Goal: Task Accomplishment & Management: Use online tool/utility

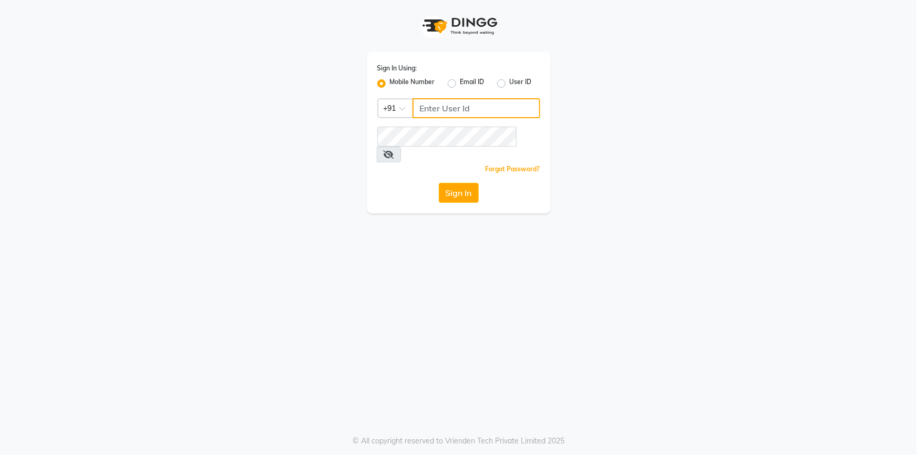
click at [487, 110] on input "Username" at bounding box center [477, 108] width 128 height 20
type input "9712198967"
click at [439, 183] on button "Sign In" at bounding box center [459, 193] width 40 height 20
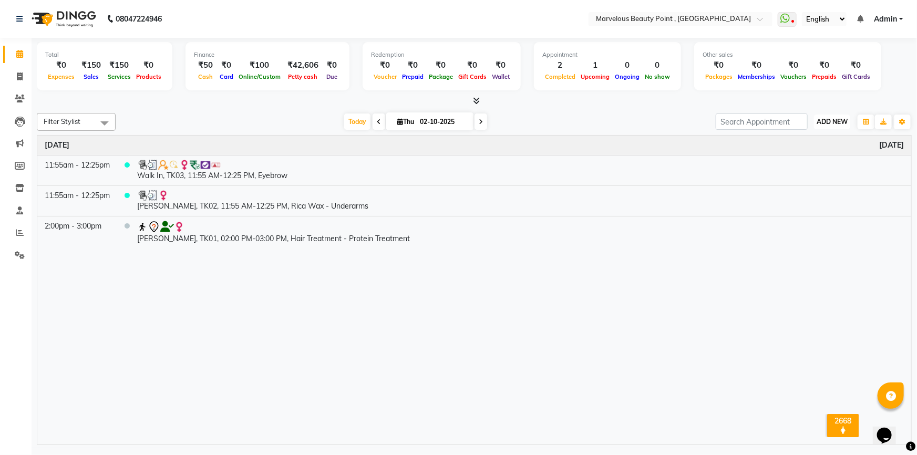
drag, startPoint x: 823, startPoint y: 122, endPoint x: 829, endPoint y: 121, distance: 6.5
click at [825, 122] on span "ADD NEW" at bounding box center [832, 122] width 31 height 8
click at [805, 183] on link "Add Attendance" at bounding box center [808, 183] width 83 height 14
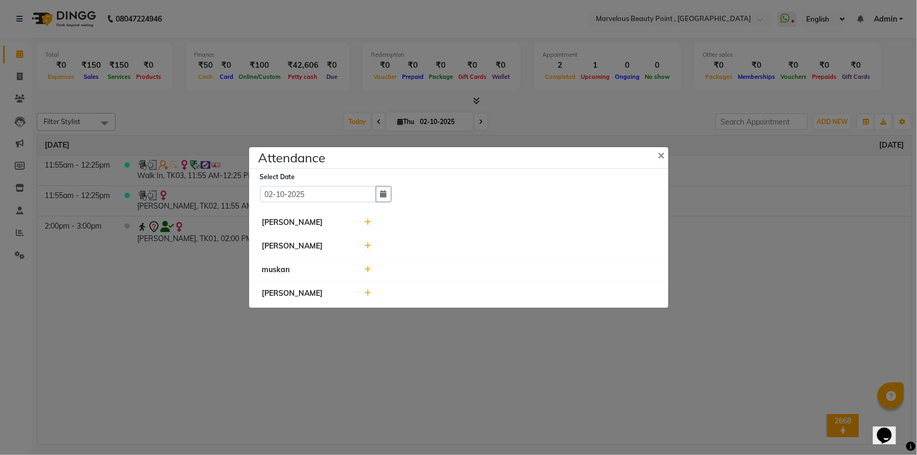
click at [365, 224] on icon at bounding box center [367, 222] width 7 height 7
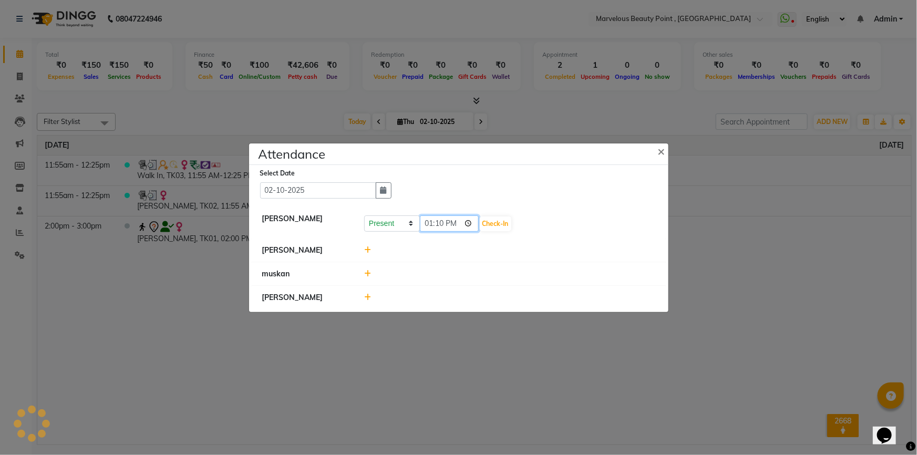
click at [431, 223] on input "13:10" at bounding box center [449, 223] width 59 height 16
type input "10:00"
click at [480, 219] on button "Check-In" at bounding box center [496, 224] width 32 height 15
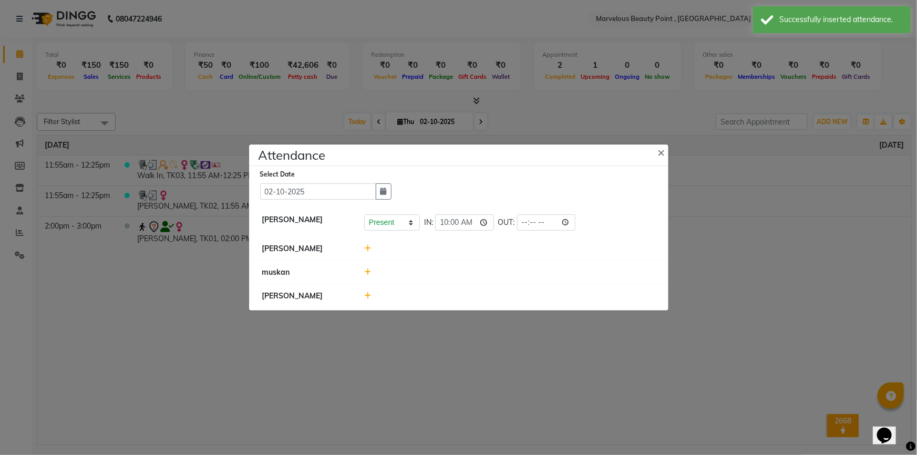
click at [365, 248] on icon at bounding box center [367, 248] width 7 height 7
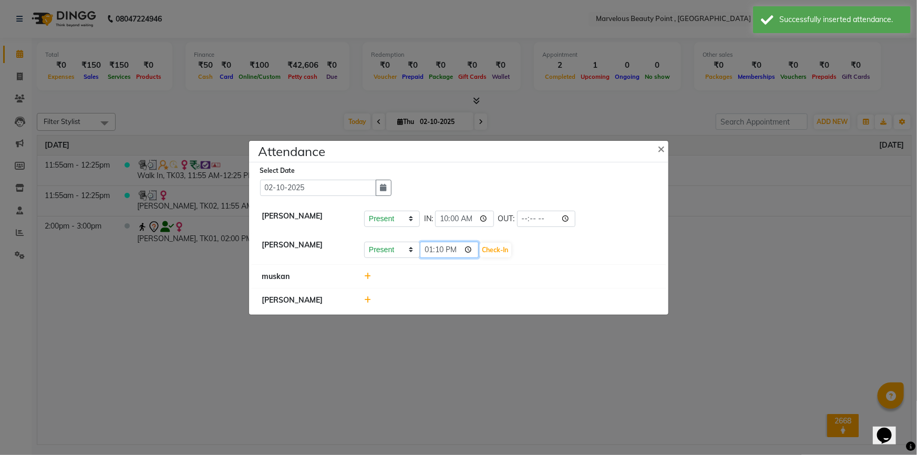
click at [433, 252] on input "13:10" at bounding box center [449, 250] width 59 height 16
type input "10:00"
click at [480, 249] on button "Check-In" at bounding box center [496, 250] width 32 height 15
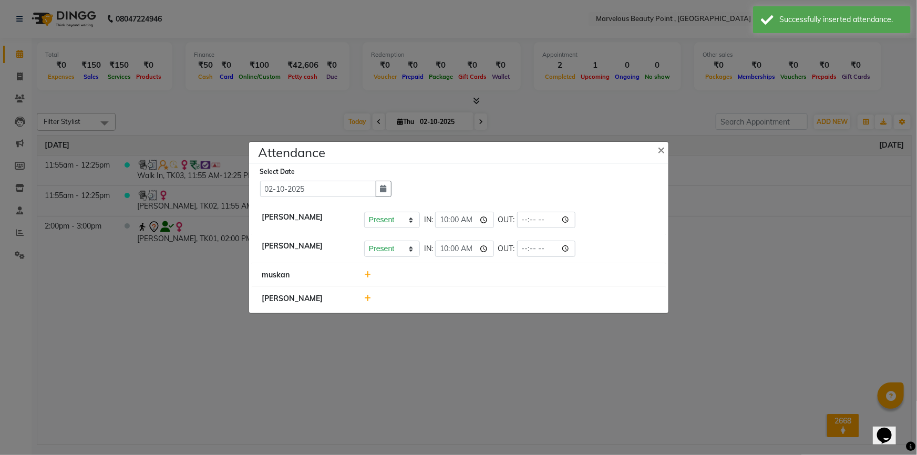
click at [364, 274] on icon at bounding box center [367, 274] width 7 height 7
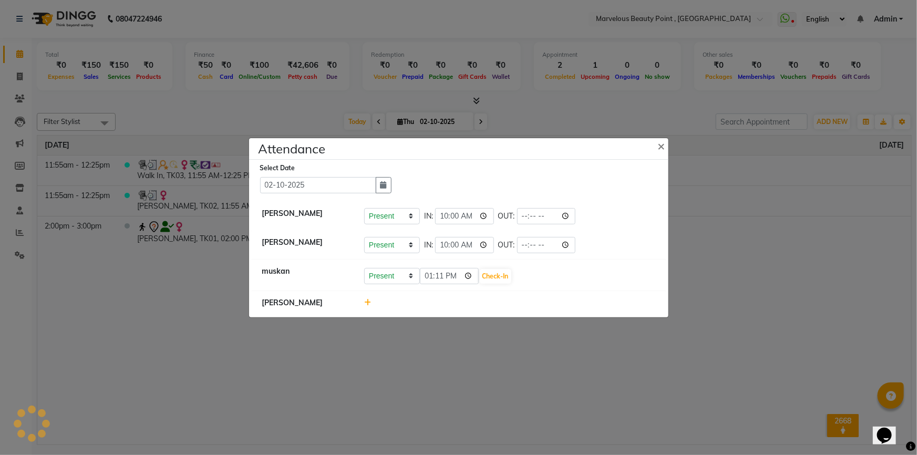
click at [423, 339] on ngb-modal-window "Attendance × Select Date [DATE] [PERSON_NAME] Present Absent Late Half Day Week…" at bounding box center [458, 227] width 917 height 455
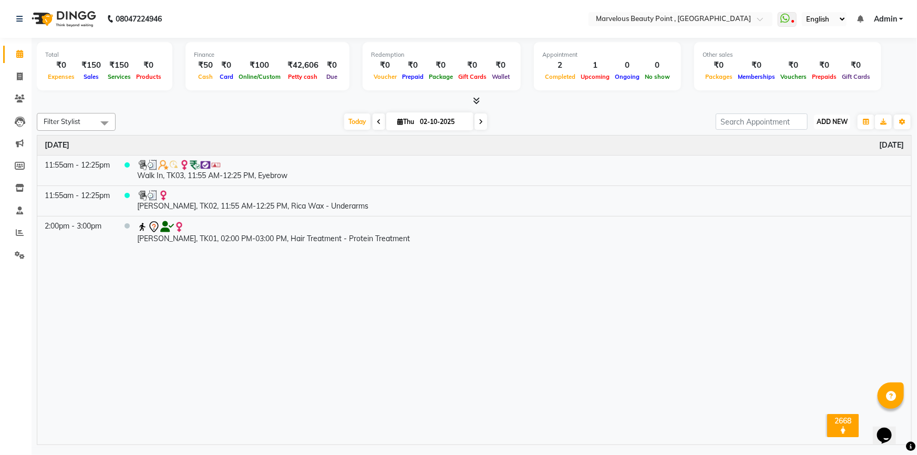
click at [826, 115] on button "ADD NEW Toggle Dropdown" at bounding box center [832, 122] width 36 height 15
click at [823, 181] on link "Add Attendance" at bounding box center [808, 183] width 83 height 14
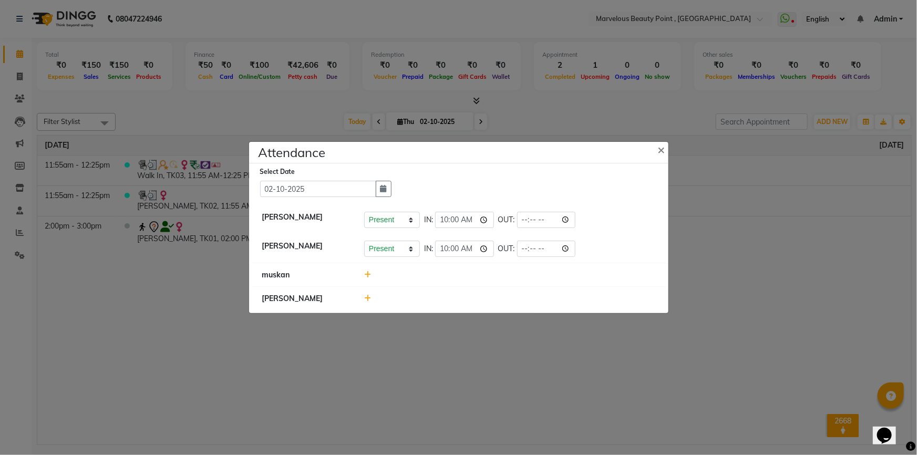
click at [368, 276] on icon at bounding box center [367, 274] width 7 height 7
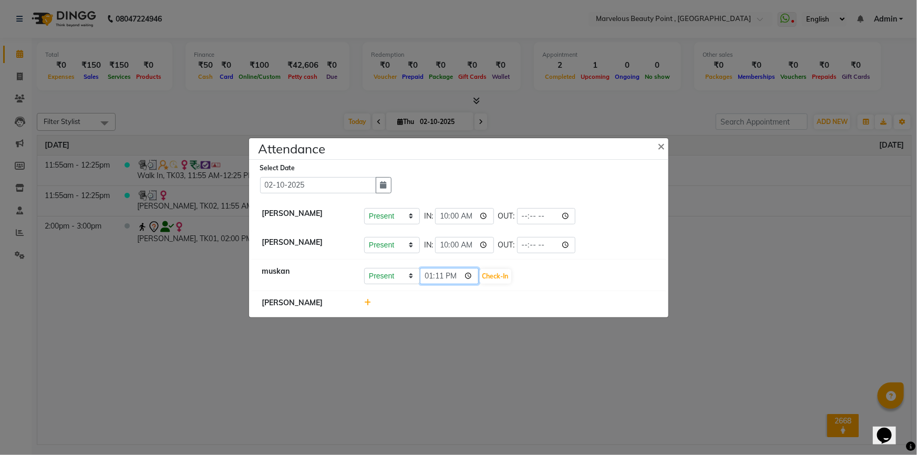
click at [433, 279] on input "13:11" at bounding box center [449, 276] width 59 height 16
type input "12:49"
click at [484, 283] on button "Check-In" at bounding box center [496, 276] width 32 height 15
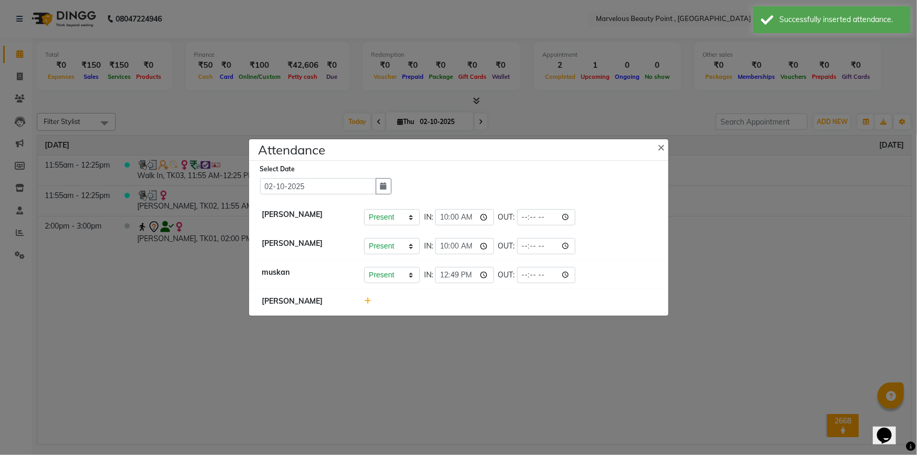
click at [494, 355] on ngb-modal-window "Attendance × Select Date [DATE] [PERSON_NAME] Present Absent Late Half Day Week…" at bounding box center [458, 227] width 917 height 455
